Goal: Task Accomplishment & Management: Manage account settings

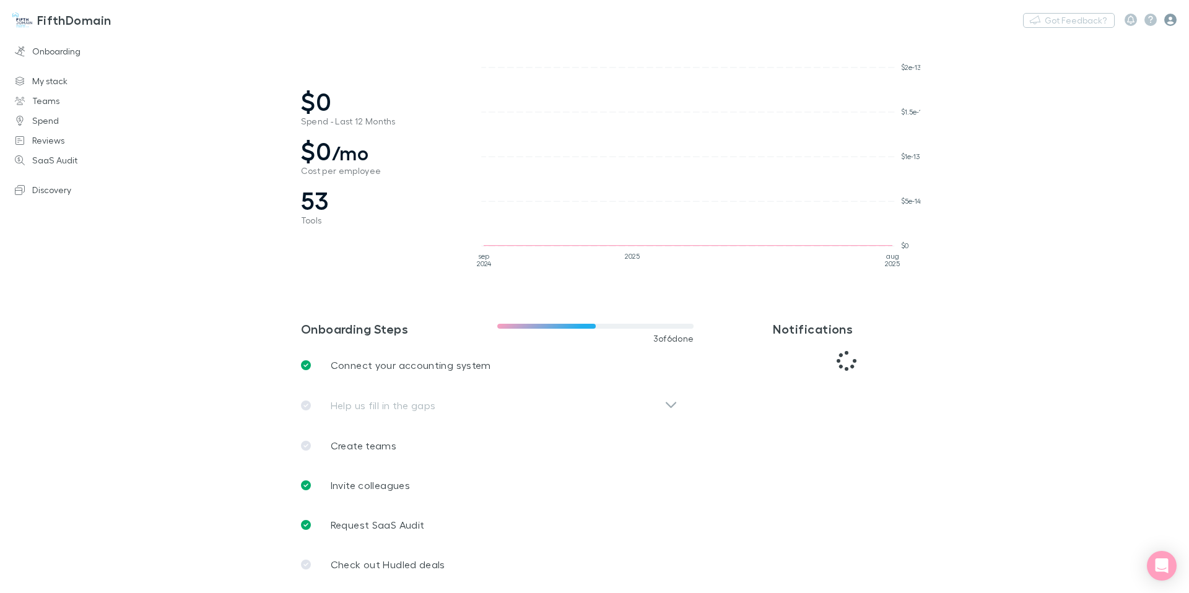
click at [1170, 20] on icon "button" at bounding box center [1171, 20] width 12 height 12
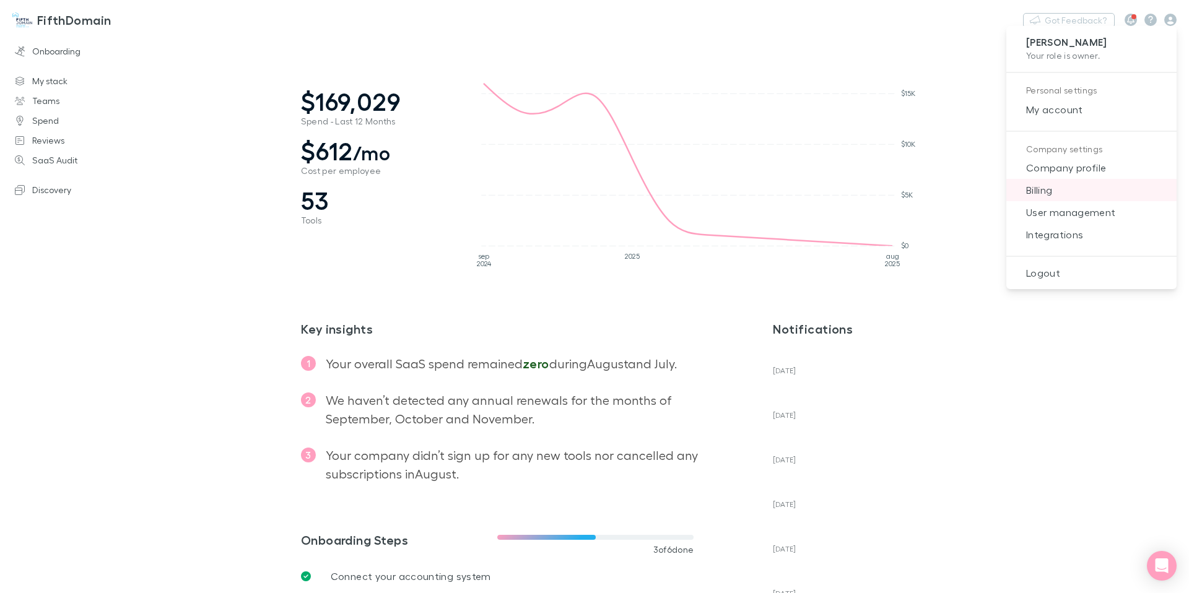
click at [1046, 191] on span "Billing" at bounding box center [1091, 190] width 151 height 15
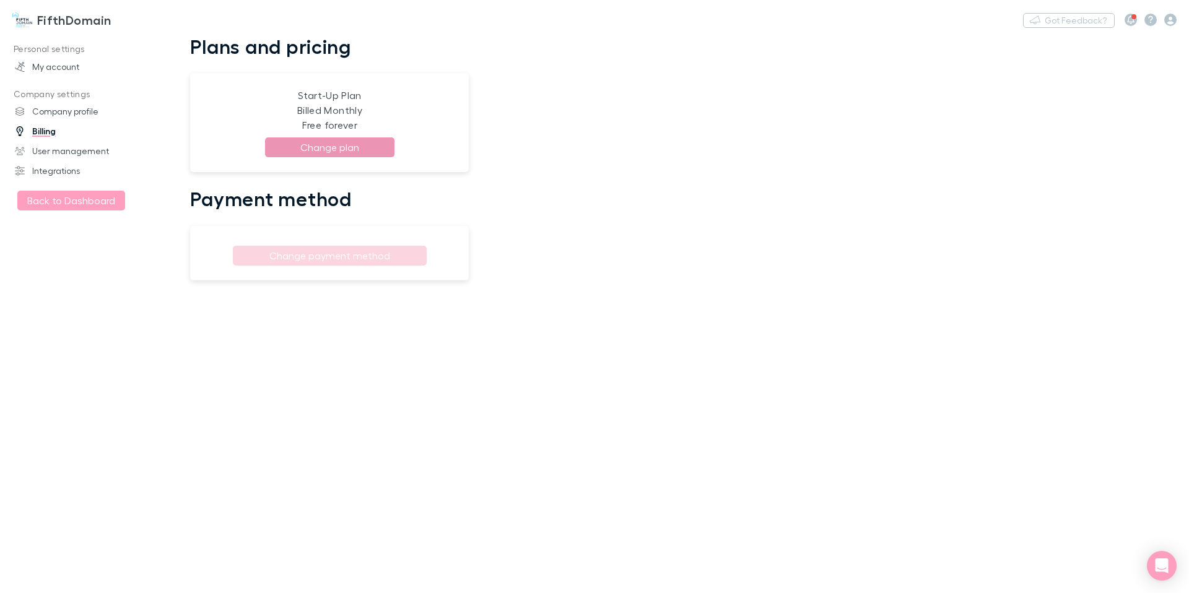
click at [355, 147] on button "Change plan" at bounding box center [329, 148] width 129 height 20
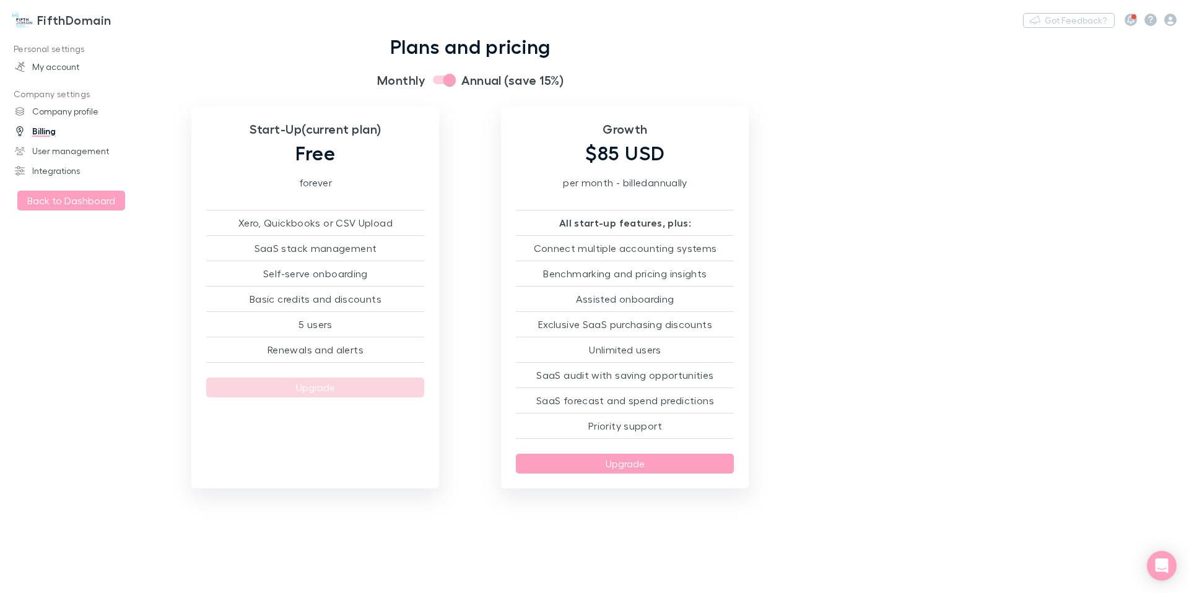
click at [56, 19] on h3 "FifthDomain" at bounding box center [74, 19] width 74 height 15
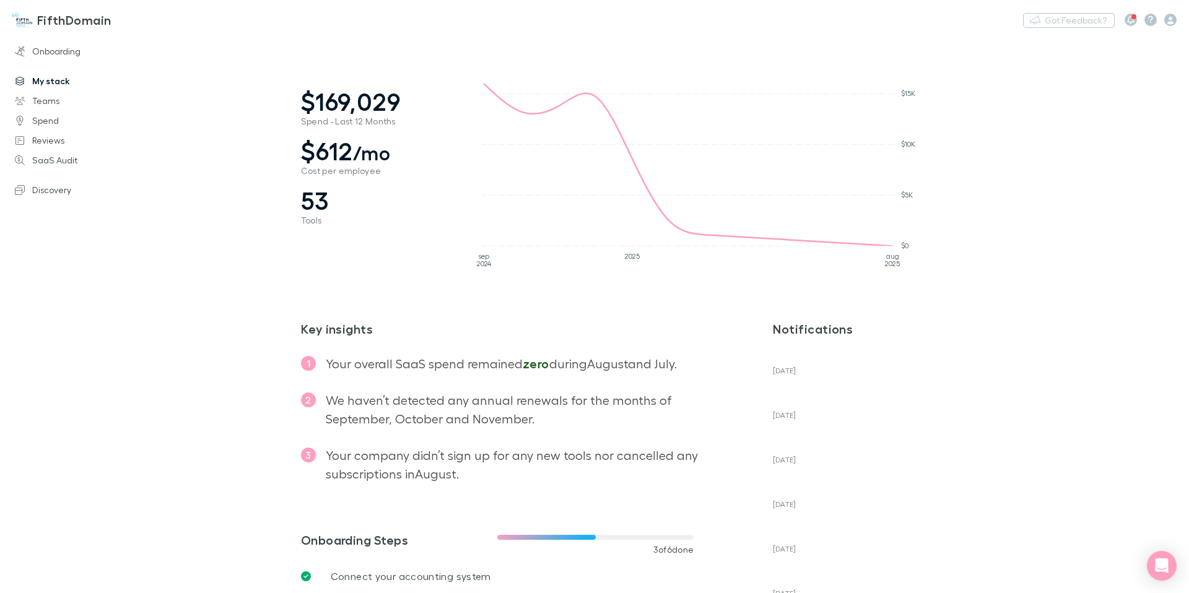
click at [55, 77] on link "My stack" at bounding box center [79, 81] width 155 height 20
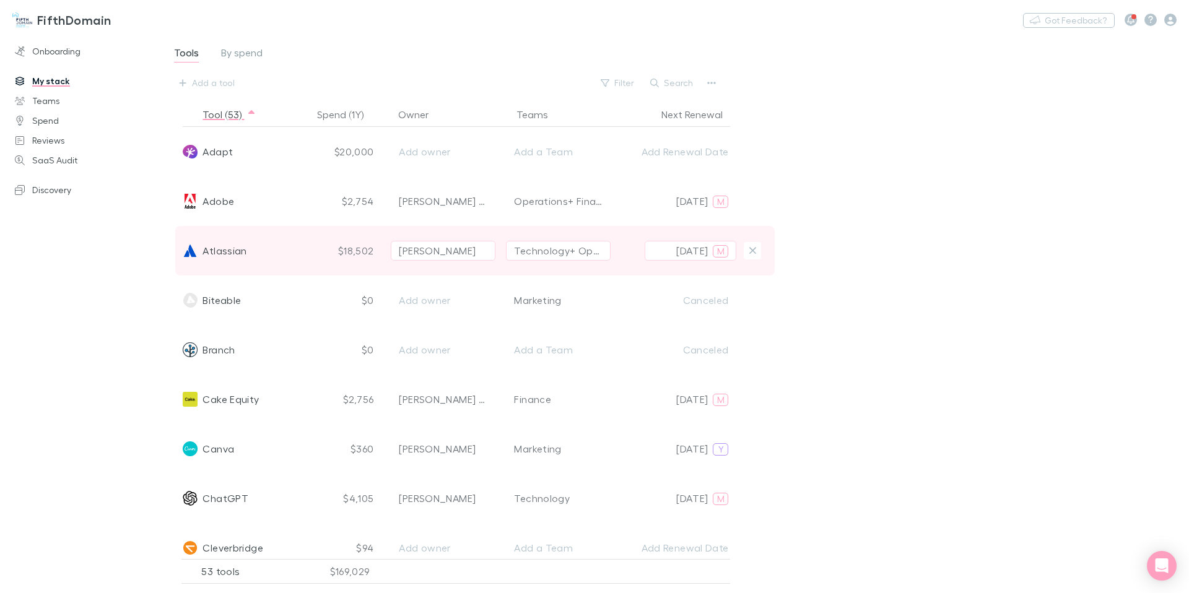
click at [218, 250] on span "Atlassian" at bounding box center [225, 251] width 44 height 50
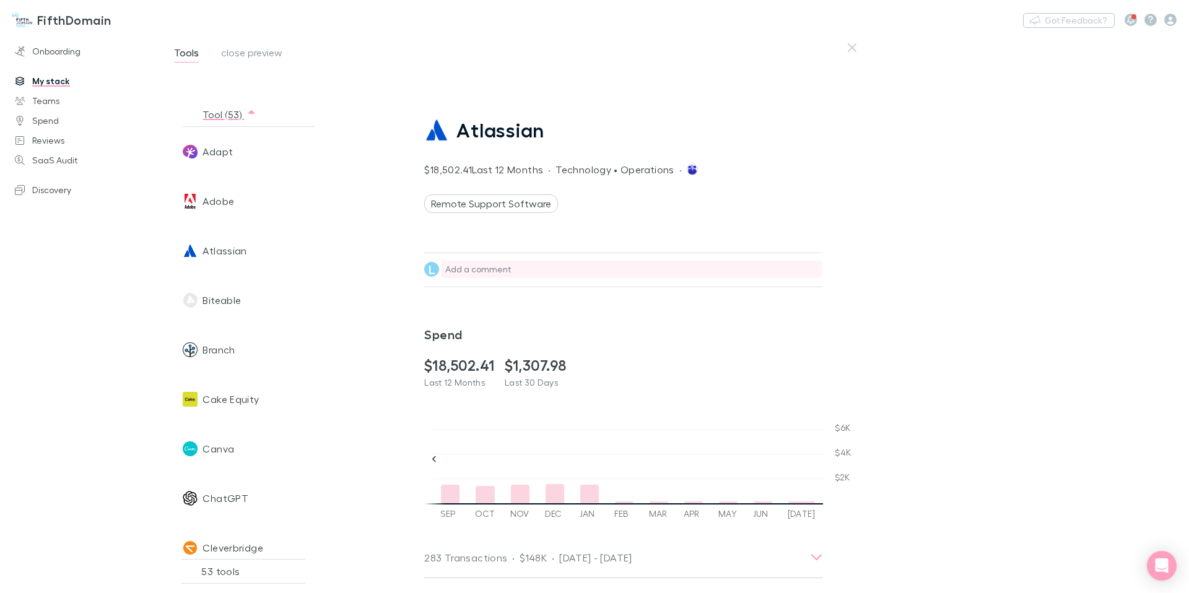
click at [463, 270] on div "Add a comment" at bounding box center [631, 269] width 378 height 12
click at [882, 231] on div "Atlassian $18,502.41 Last 12 Months · Technology • Operations · Remote Support …" at bounding box center [796, 309] width 785 height 549
click at [39, 100] on link "Teams" at bounding box center [79, 101] width 155 height 20
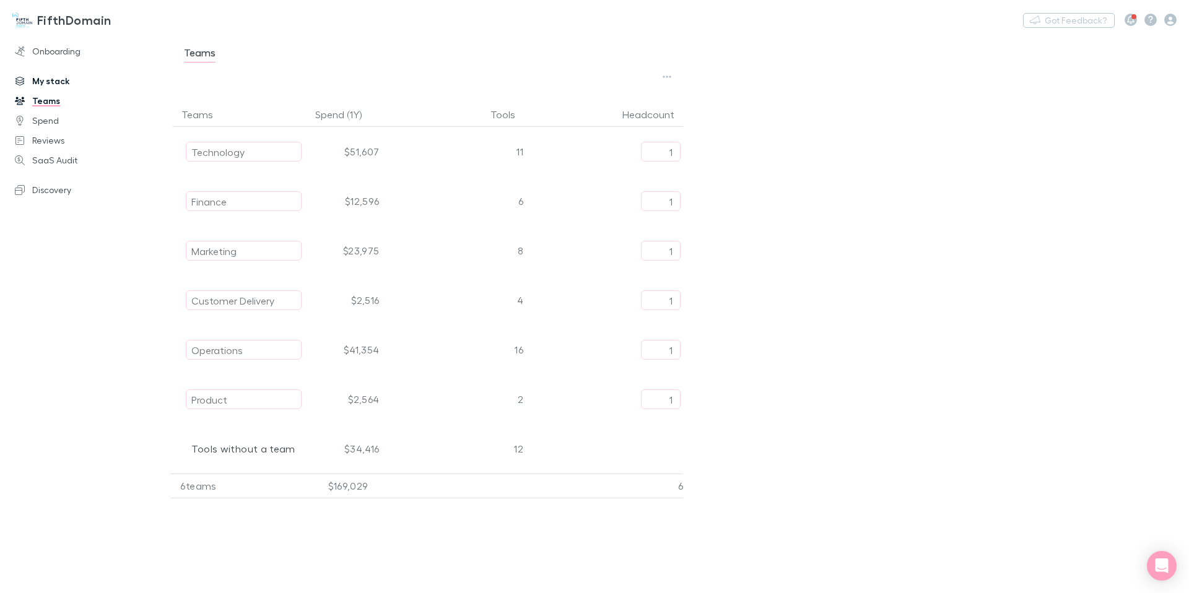
click at [50, 83] on link "My stack" at bounding box center [79, 81] width 155 height 20
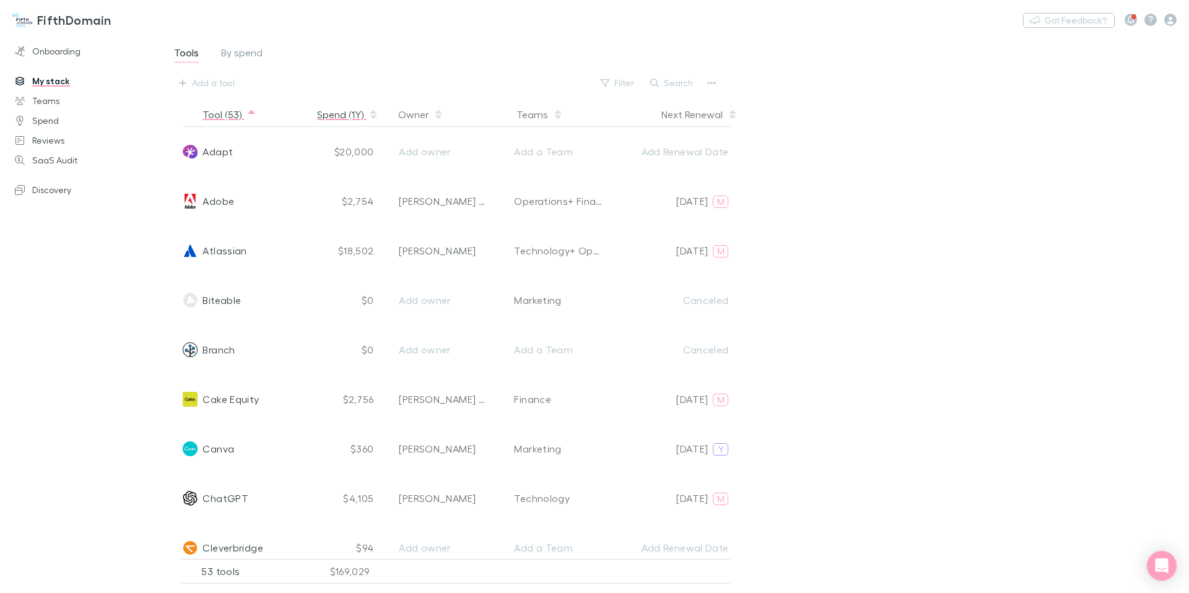
click at [319, 105] on button "Spend (1Y)" at bounding box center [347, 114] width 61 height 25
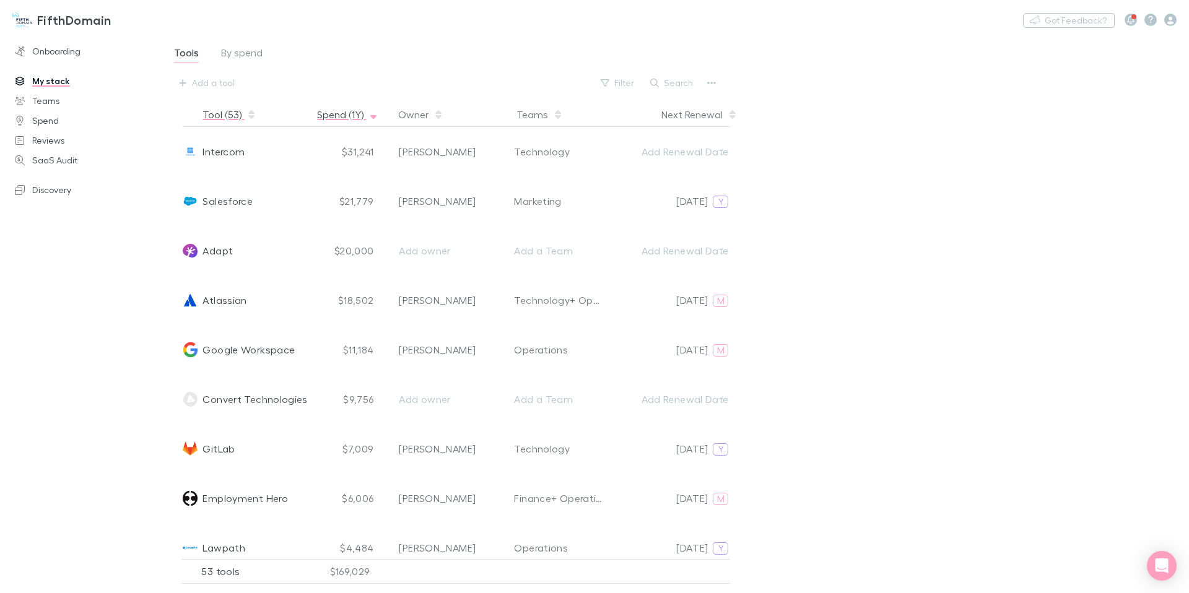
click at [213, 118] on button "Tool (53)" at bounding box center [230, 114] width 54 height 25
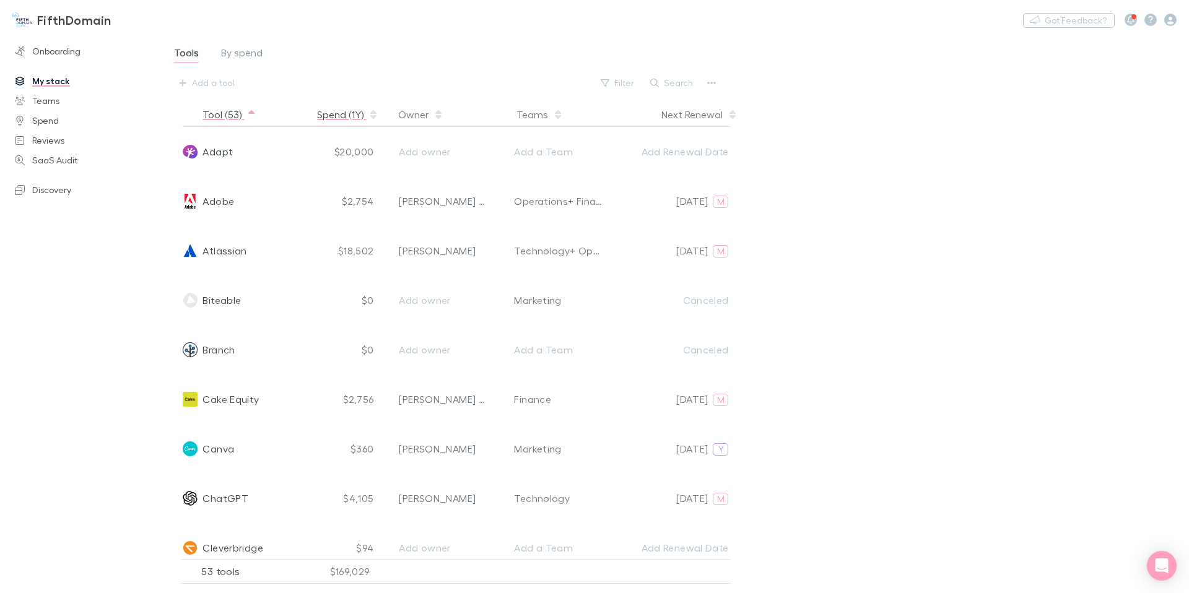
click at [344, 123] on button "Spend (1Y)" at bounding box center [347, 114] width 61 height 25
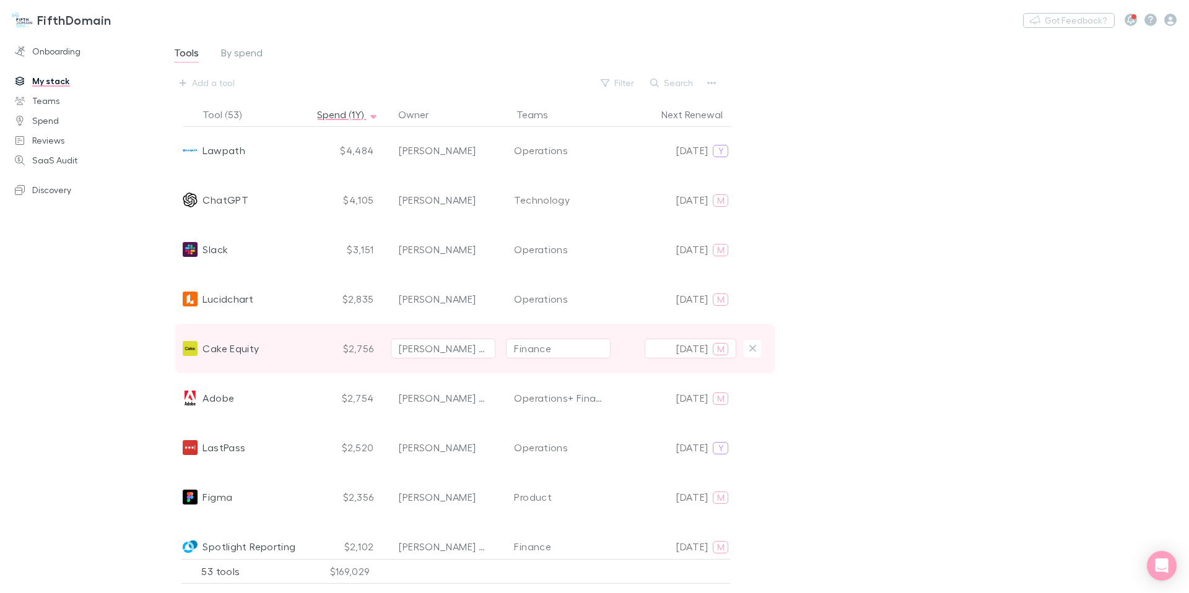
scroll to position [412, 0]
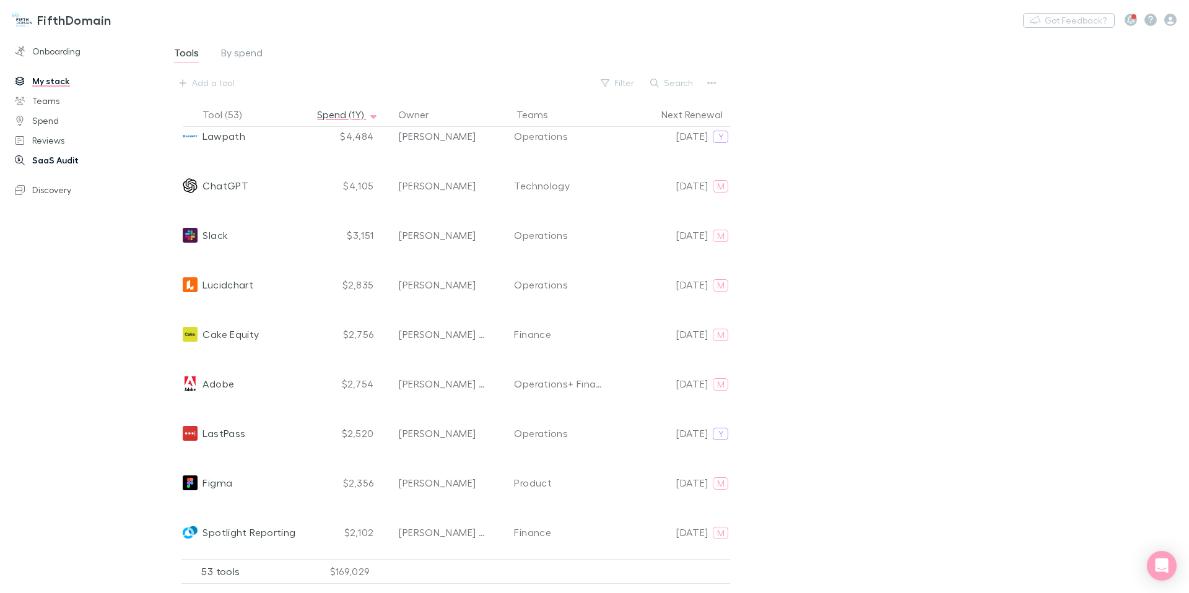
click at [60, 164] on link "SaaS Audit" at bounding box center [79, 161] width 155 height 20
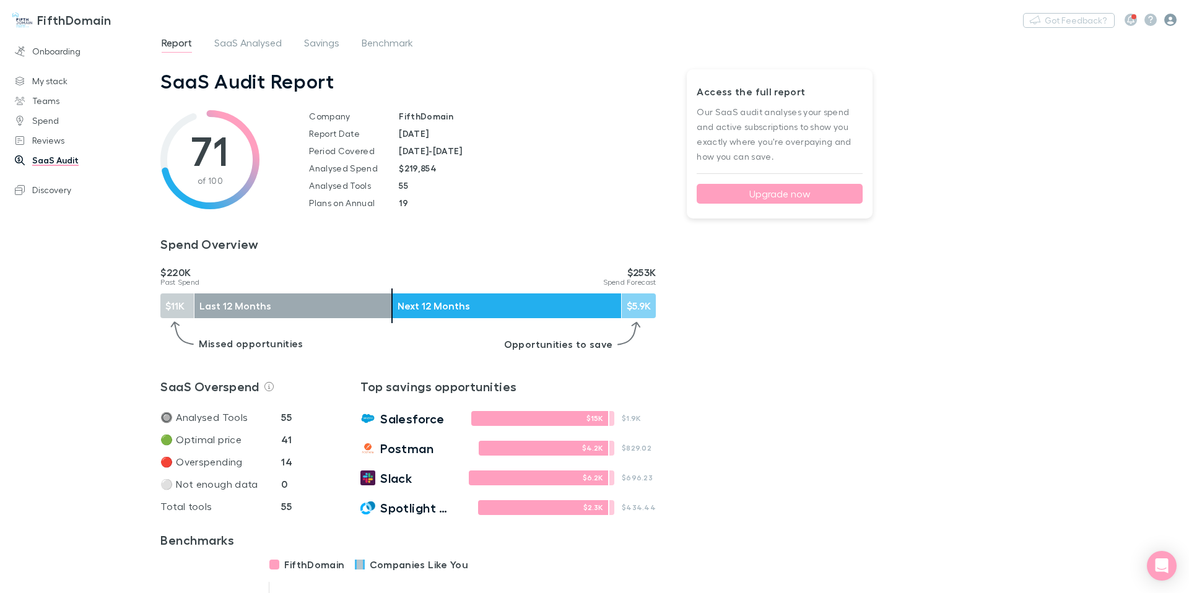
click at [1173, 19] on icon "button" at bounding box center [1171, 20] width 12 height 12
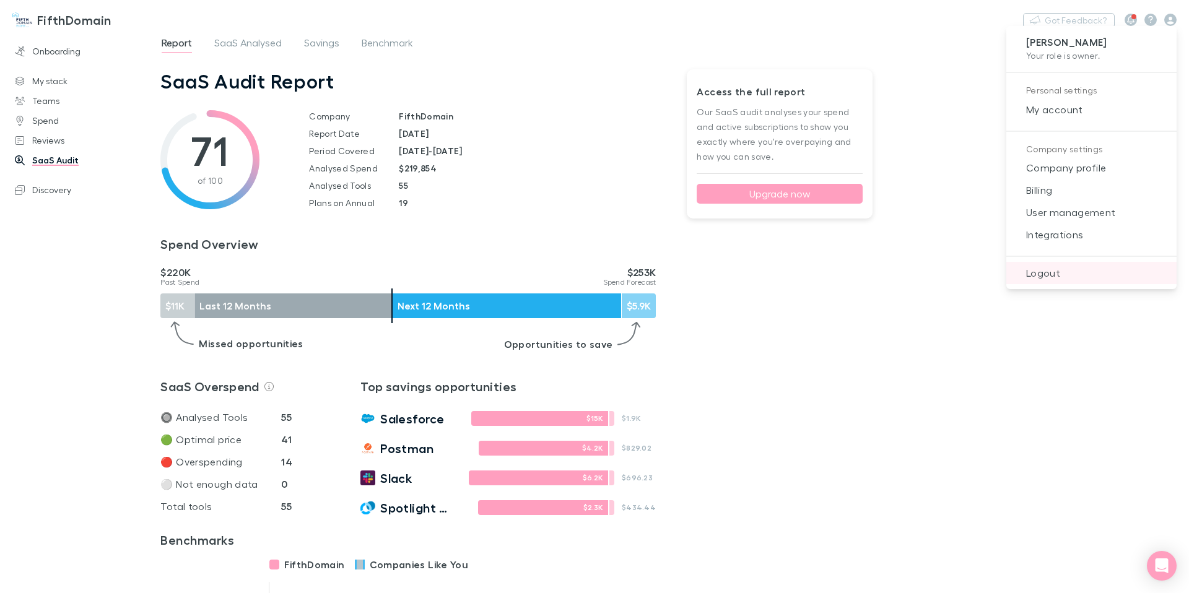
click at [1046, 273] on span "Logout" at bounding box center [1091, 273] width 151 height 15
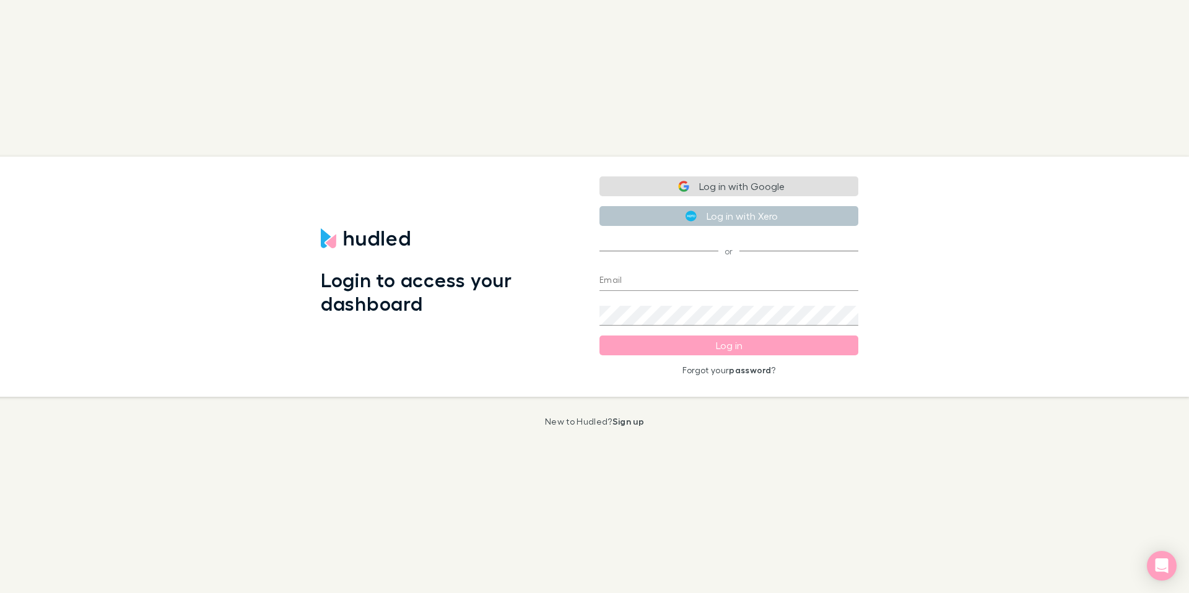
type input "[PERSON_NAME][EMAIL_ADDRESS][DOMAIN_NAME]"
